Goal: Information Seeking & Learning: Learn about a topic

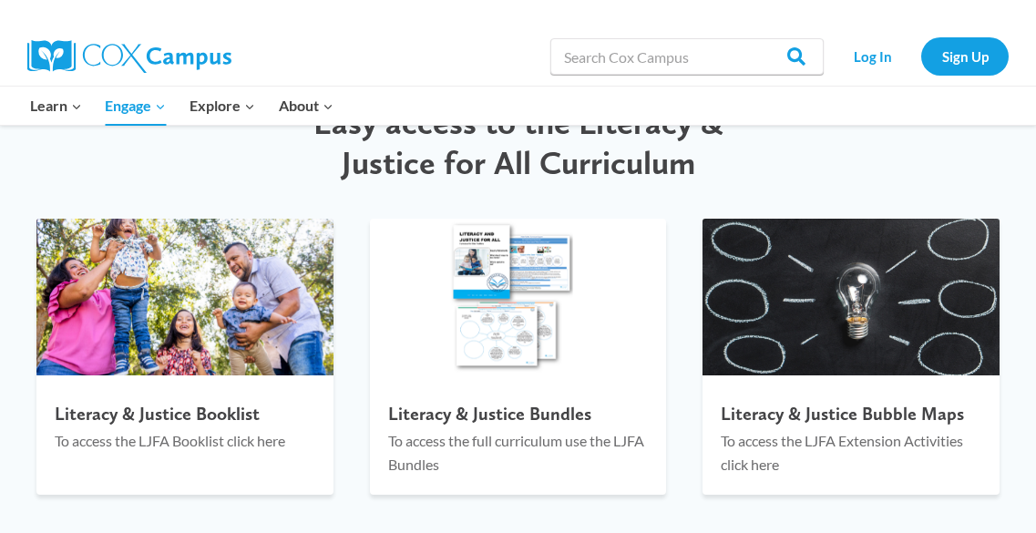
scroll to position [2000, 0]
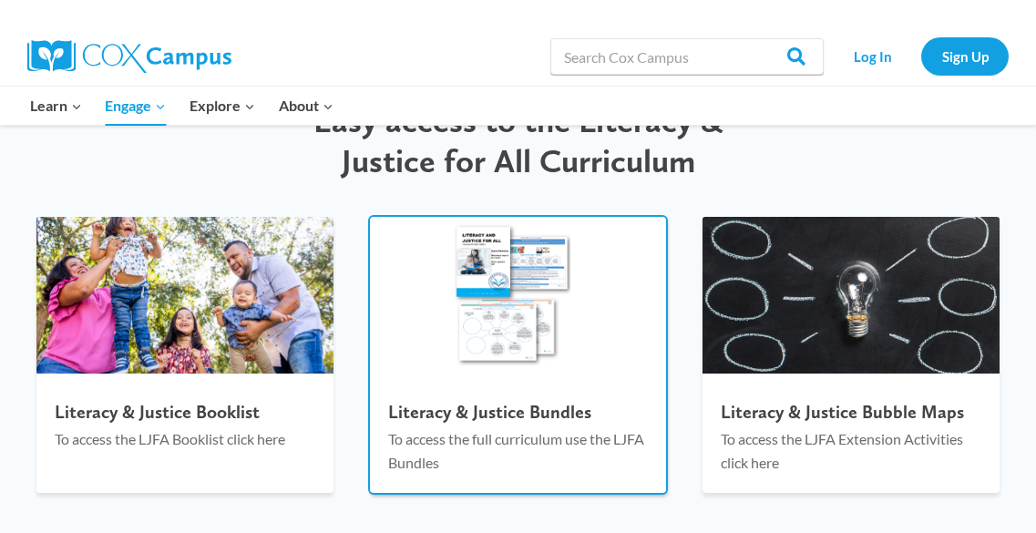
click at [531, 258] on img at bounding box center [518, 296] width 297 height 158
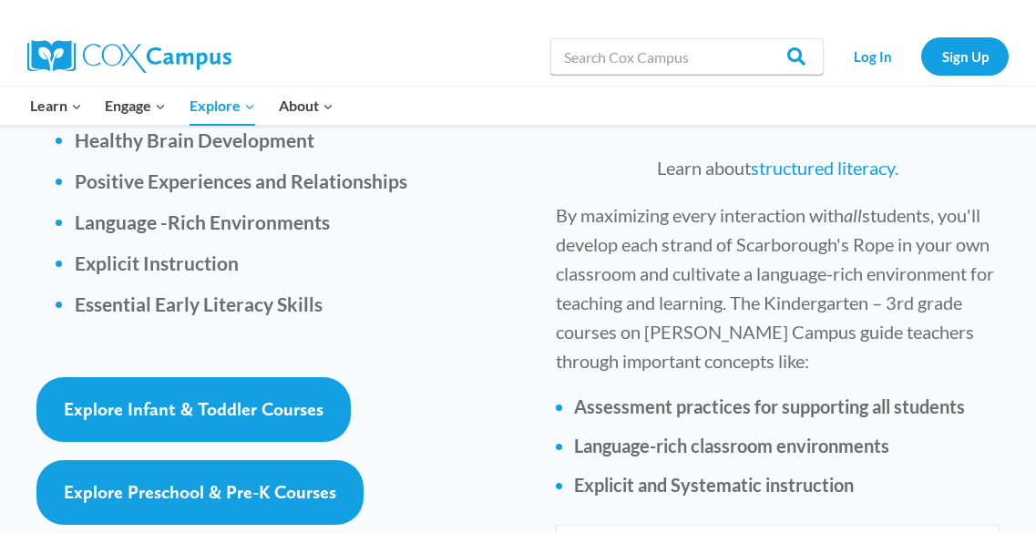
scroll to position [2901, 0]
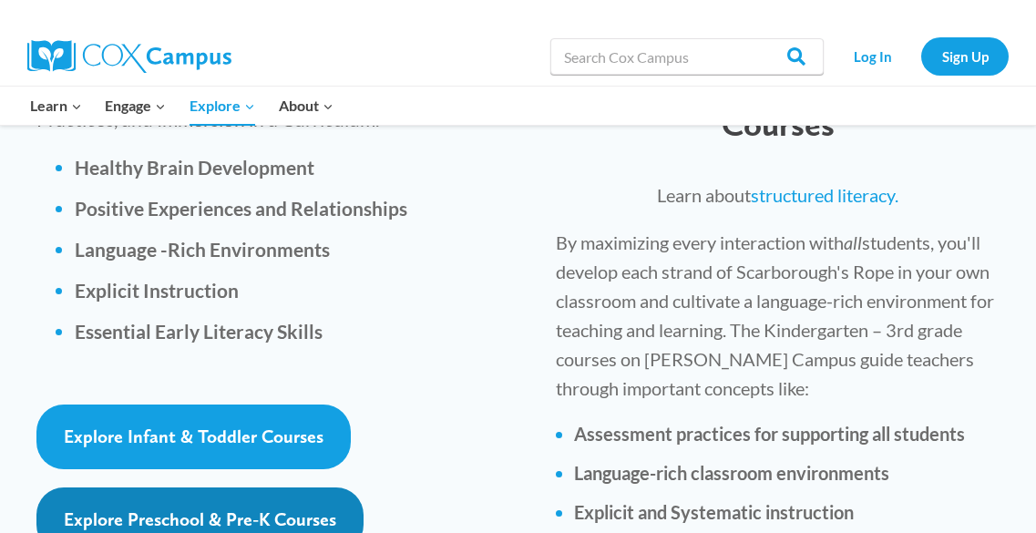
click at [228, 509] on span "Explore Preschool & Pre-K Courses" at bounding box center [200, 520] width 273 height 22
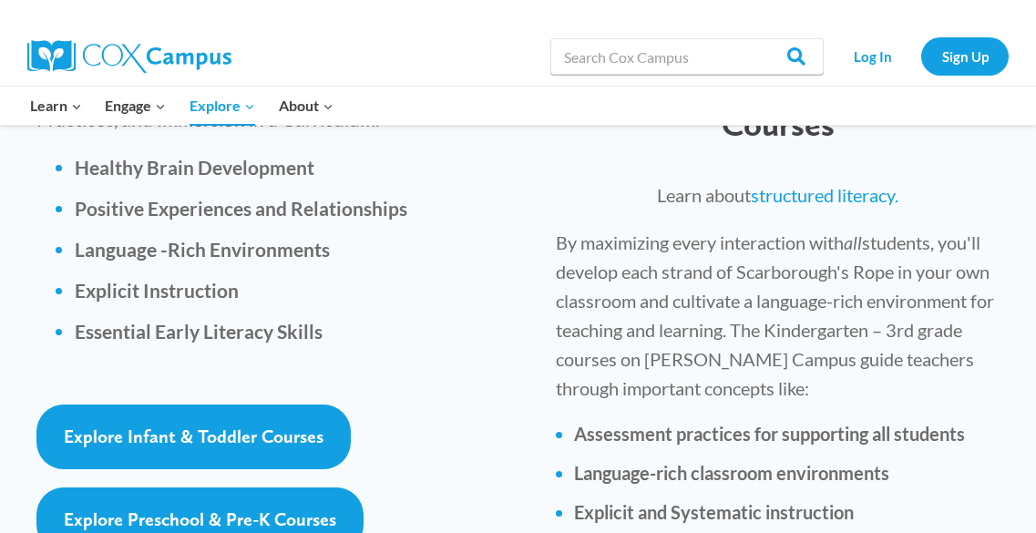
click at [444, 374] on p at bounding box center [277, 389] width 483 height 31
click at [170, 320] on b "Essential Early Literacy Skills" at bounding box center [199, 331] width 248 height 23
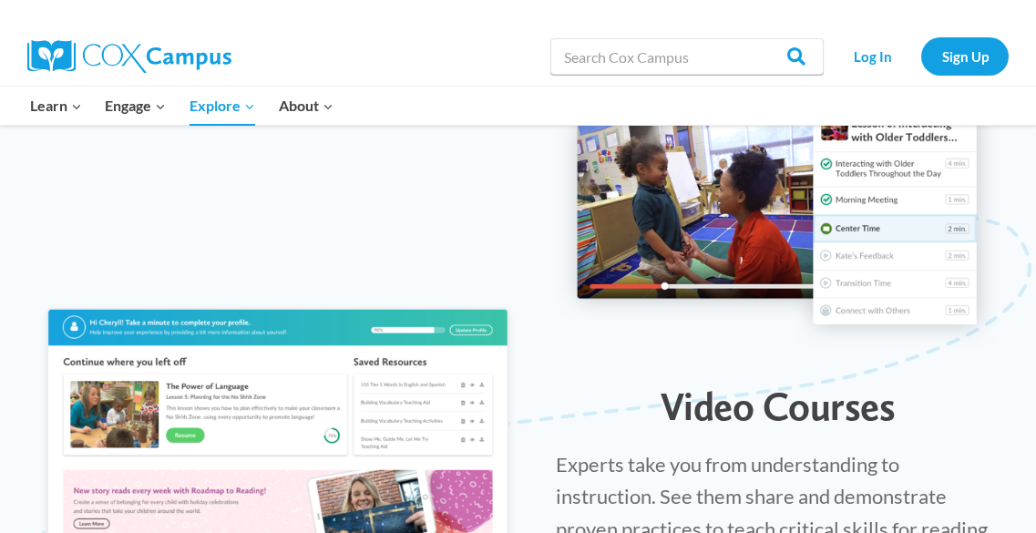
scroll to position [1946, 0]
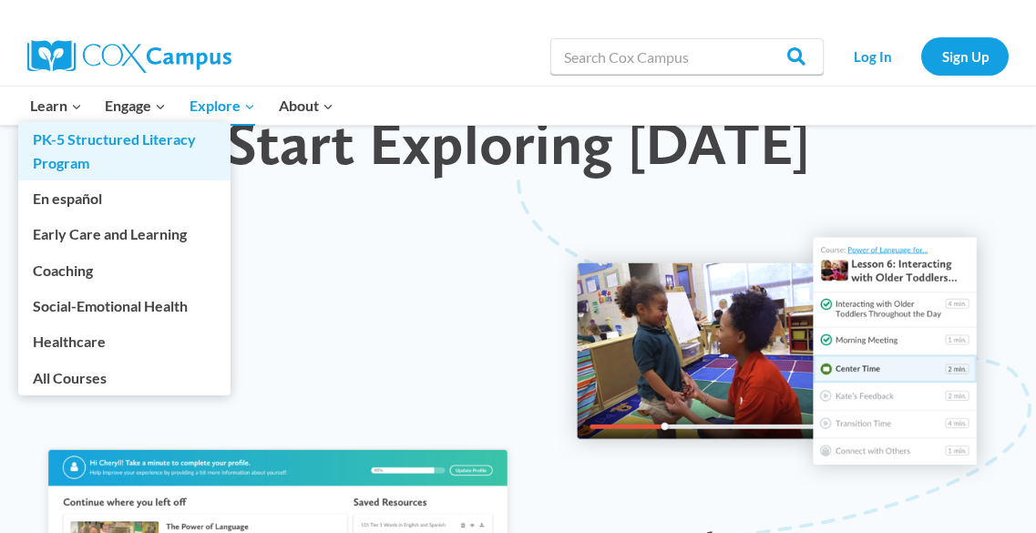
drag, startPoint x: 59, startPoint y: 151, endPoint x: 83, endPoint y: 136, distance: 28.3
click at [83, 136] on link "PK-5 Structured Literacy Program" at bounding box center [124, 151] width 212 height 58
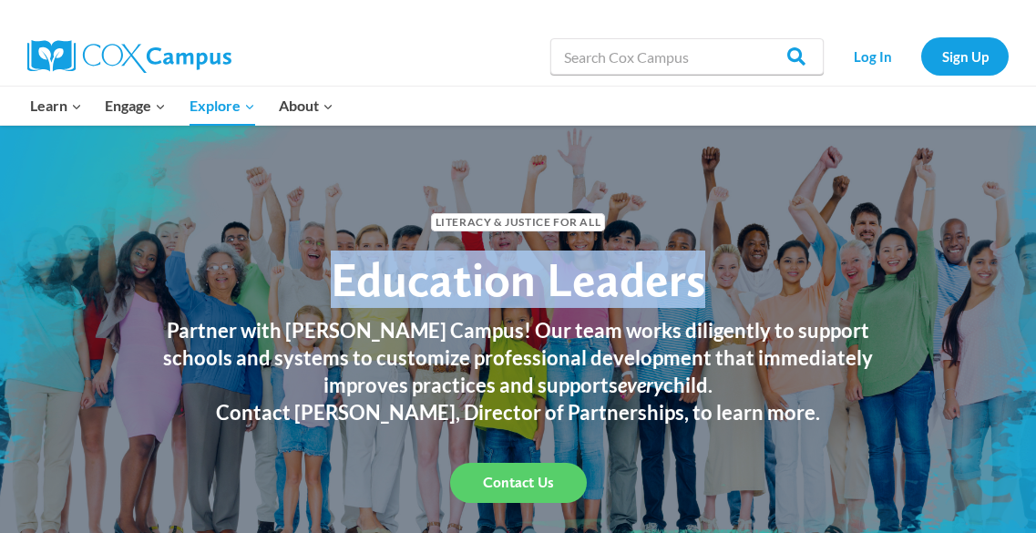
drag, startPoint x: 789, startPoint y: 314, endPoint x: 1047, endPoint y: 236, distance: 270.2
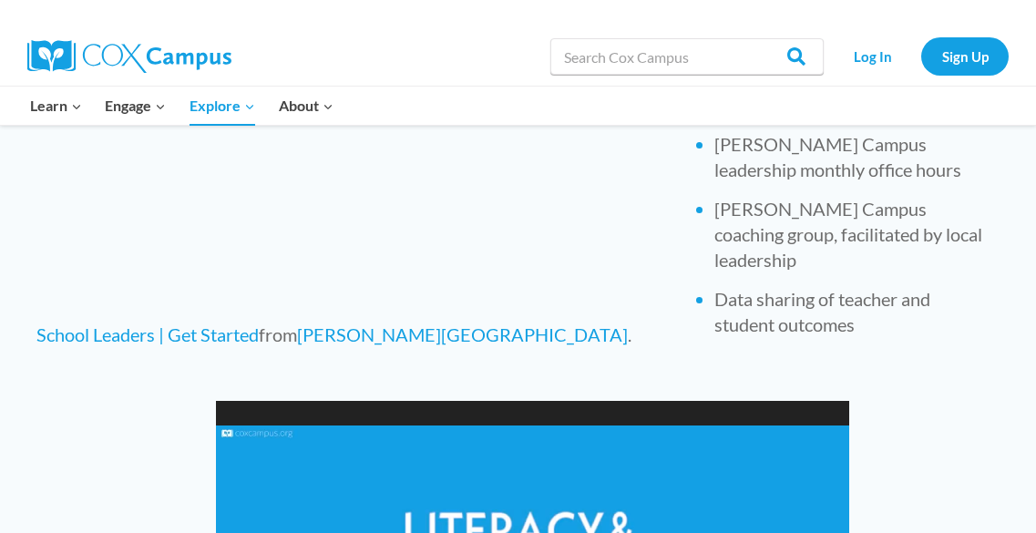
scroll to position [1070, 0]
